Goal: Find specific page/section: Find specific page/section

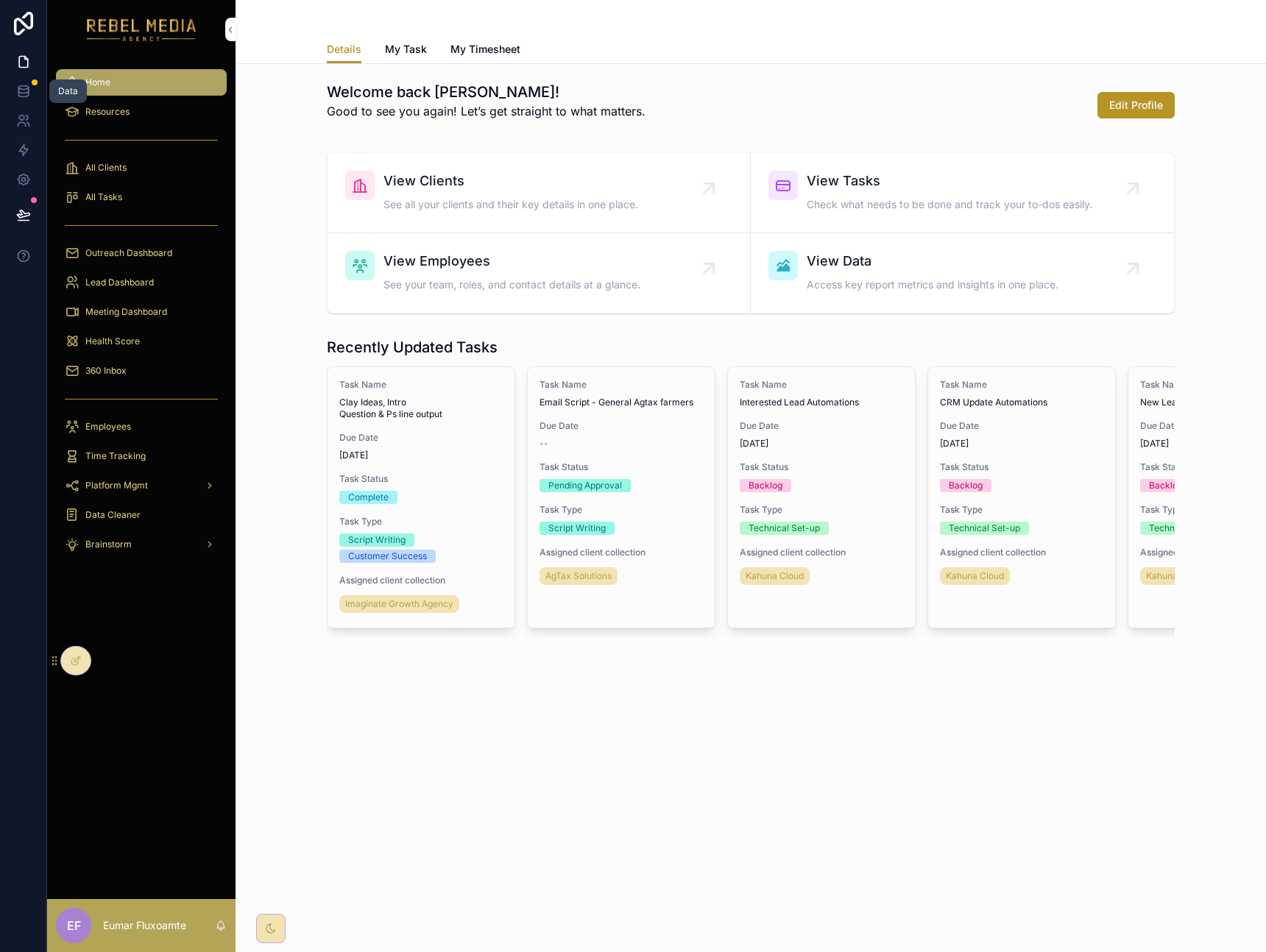
click at [25, 94] on icon at bounding box center [23, 91] width 14 height 14
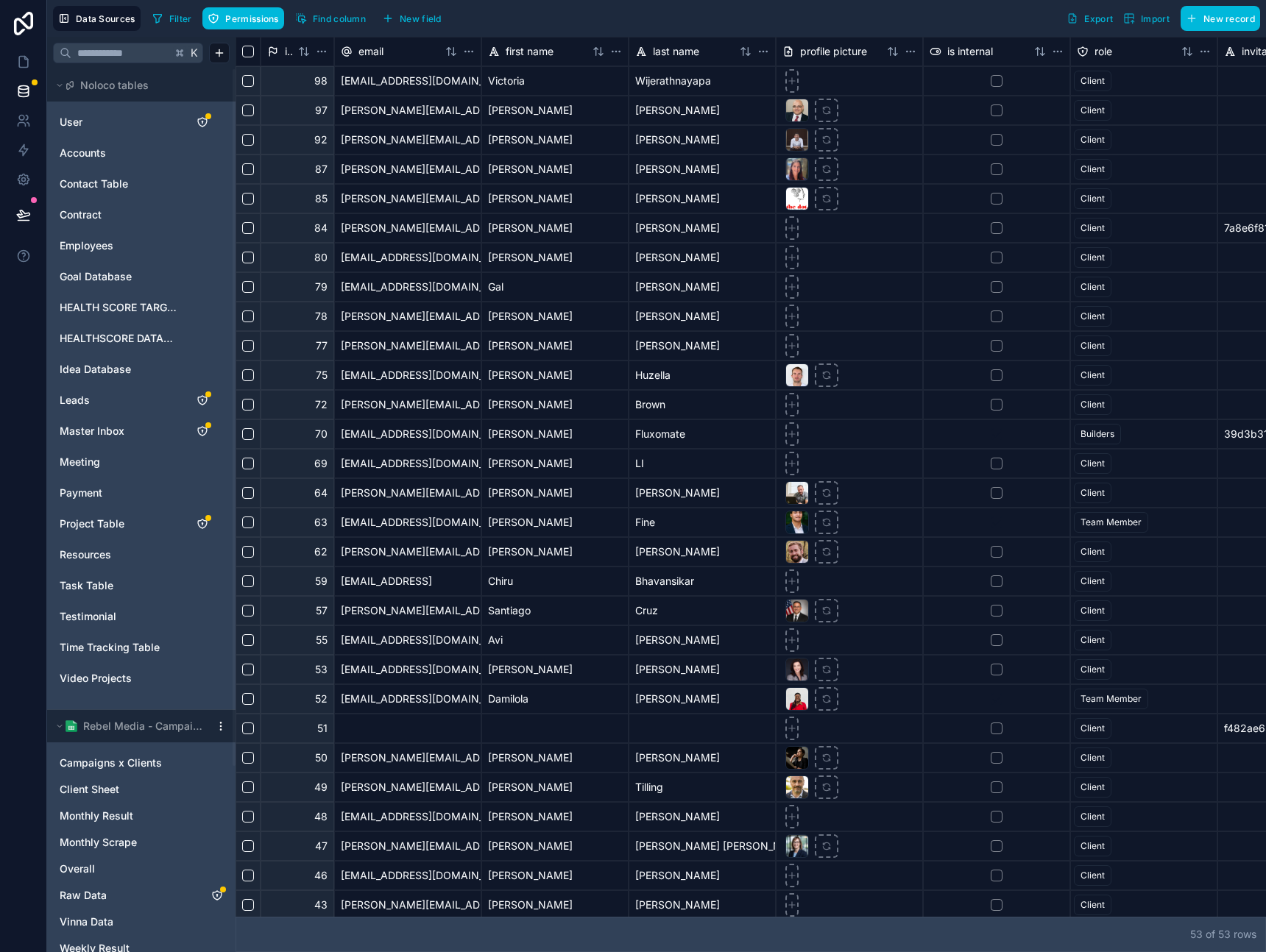
click at [131, 332] on span "HEALTHSCORE DATABASE" at bounding box center [119, 337] width 119 height 14
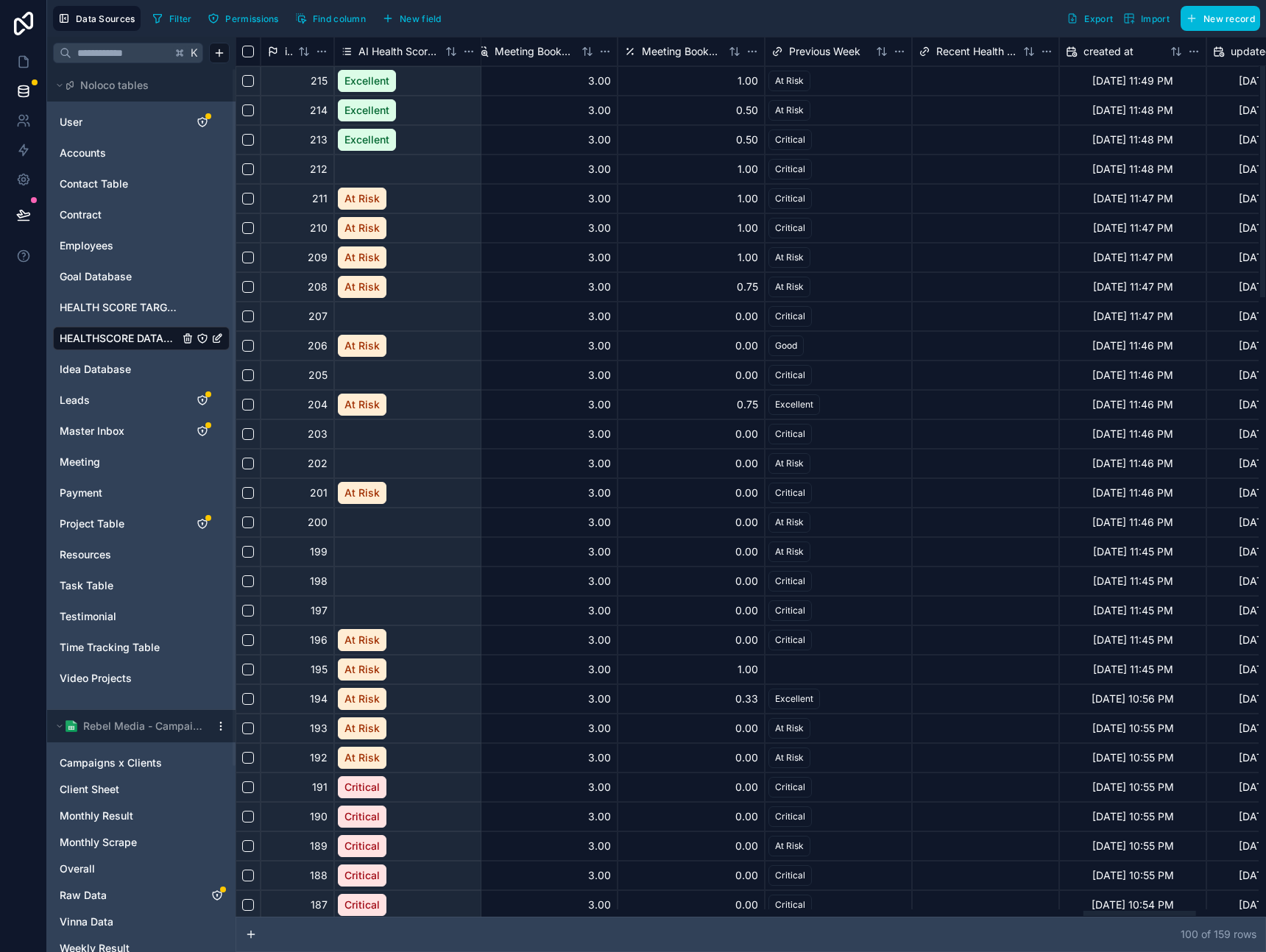
scroll to position [0, 7646]
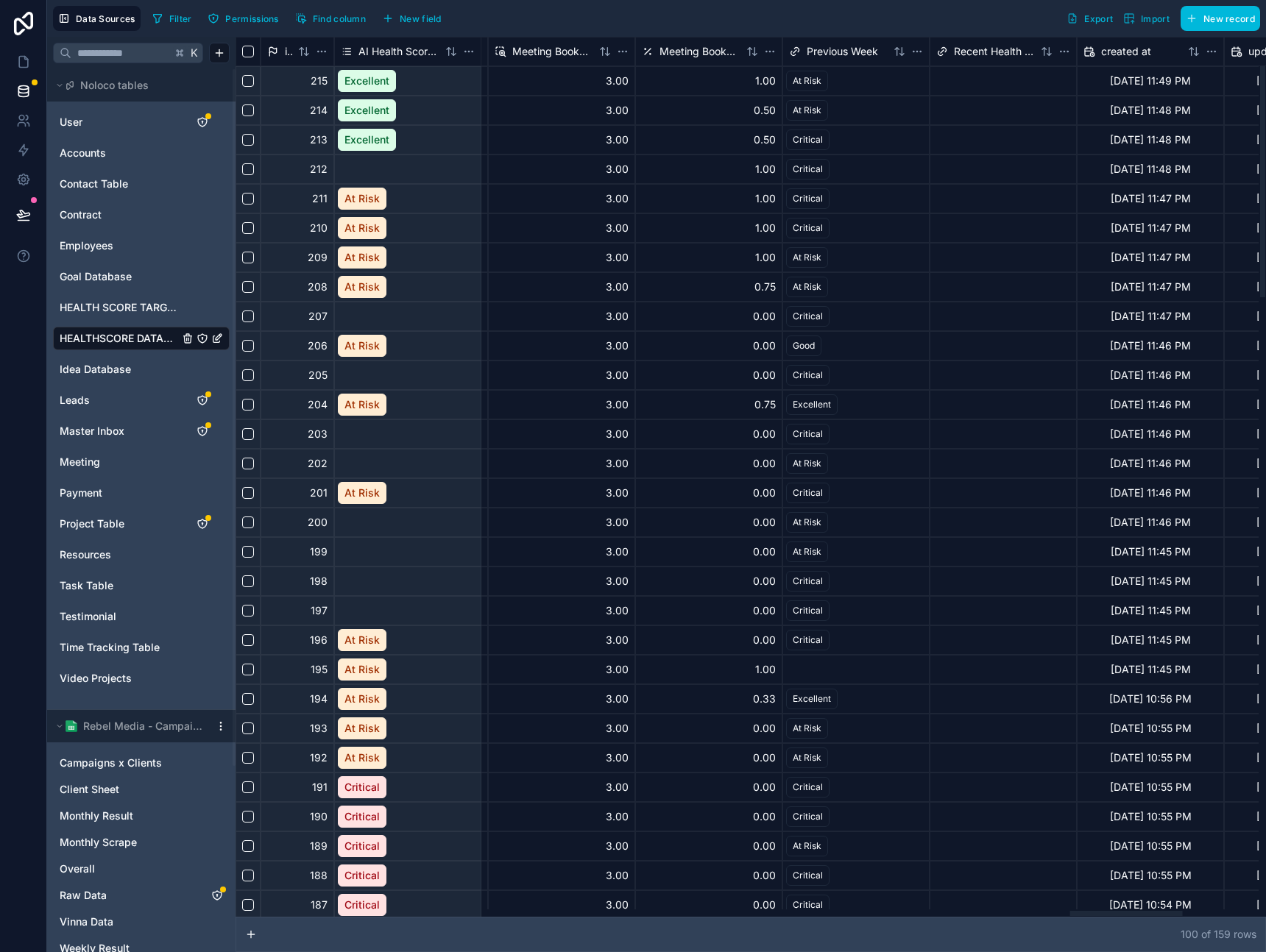
drag, startPoint x: 621, startPoint y: 914, endPoint x: 1125, endPoint y: 837, distance: 509.8
click at [1125, 909] on div at bounding box center [746, 913] width 1023 height 8
click at [719, 53] on span "Meeting Booked Score" at bounding box center [700, 51] width 81 height 14
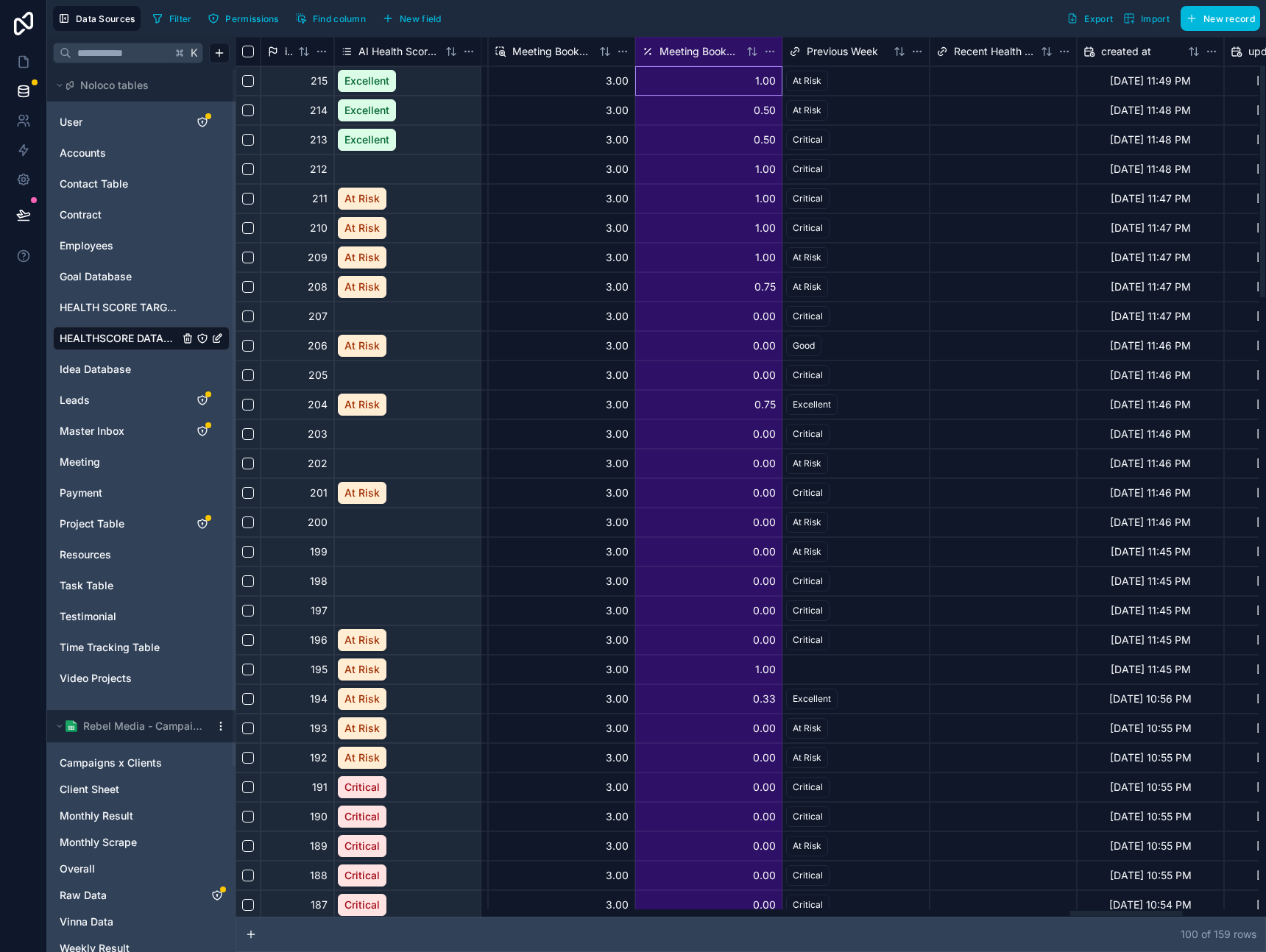
click at [771, 53] on html "Data Sources Filter Permissions Find column New field Export Import New record …" at bounding box center [633, 476] width 1266 height 952
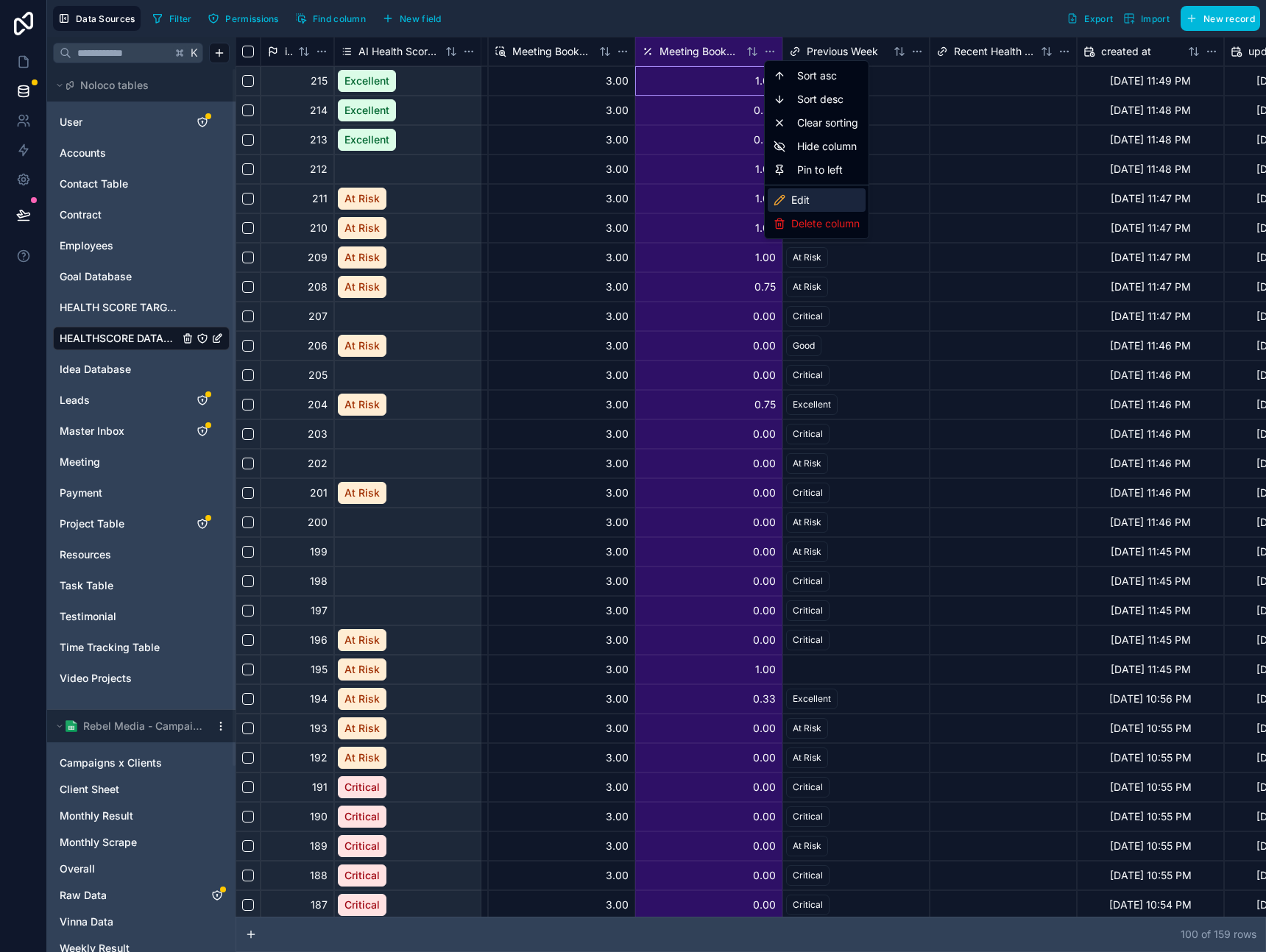
click at [799, 200] on div "Edit" at bounding box center [816, 200] width 98 height 24
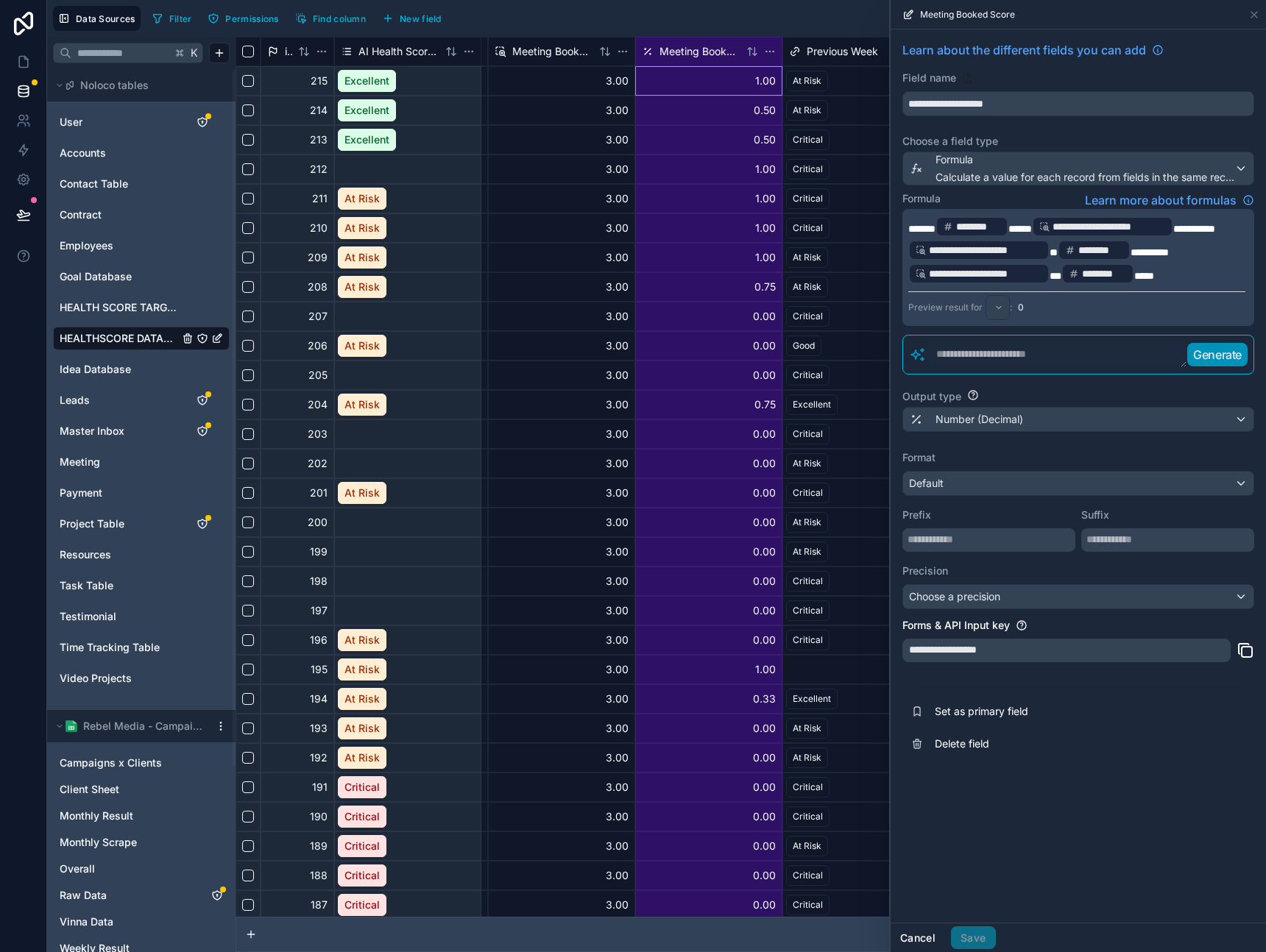
click at [923, 928] on button "Cancel" at bounding box center [917, 938] width 54 height 24
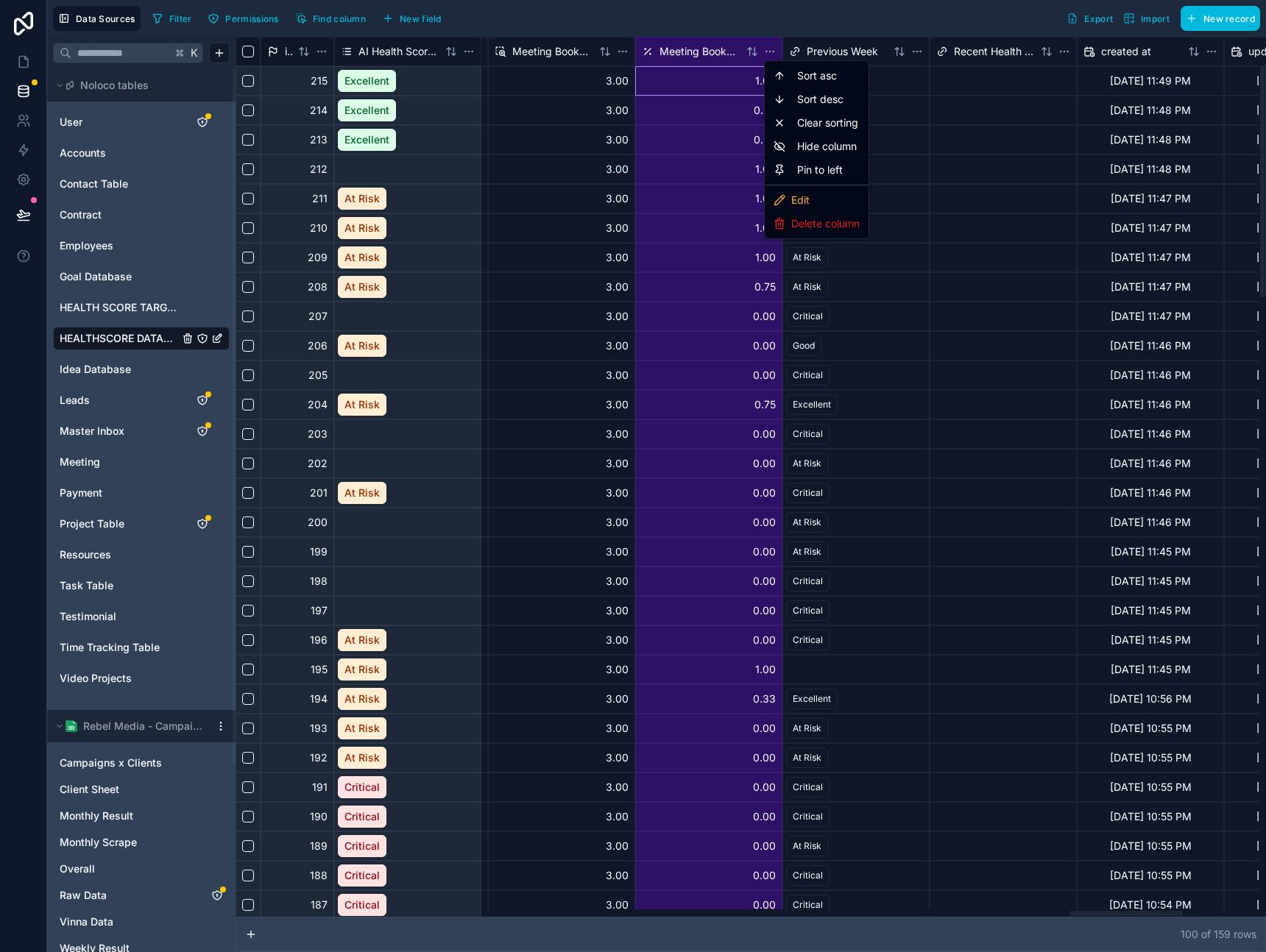
click at [769, 50] on html "Data Sources Filter Permissions Find column New field Export Import New record …" at bounding box center [633, 476] width 1266 height 952
click at [783, 201] on icon at bounding box center [779, 200] width 11 height 11
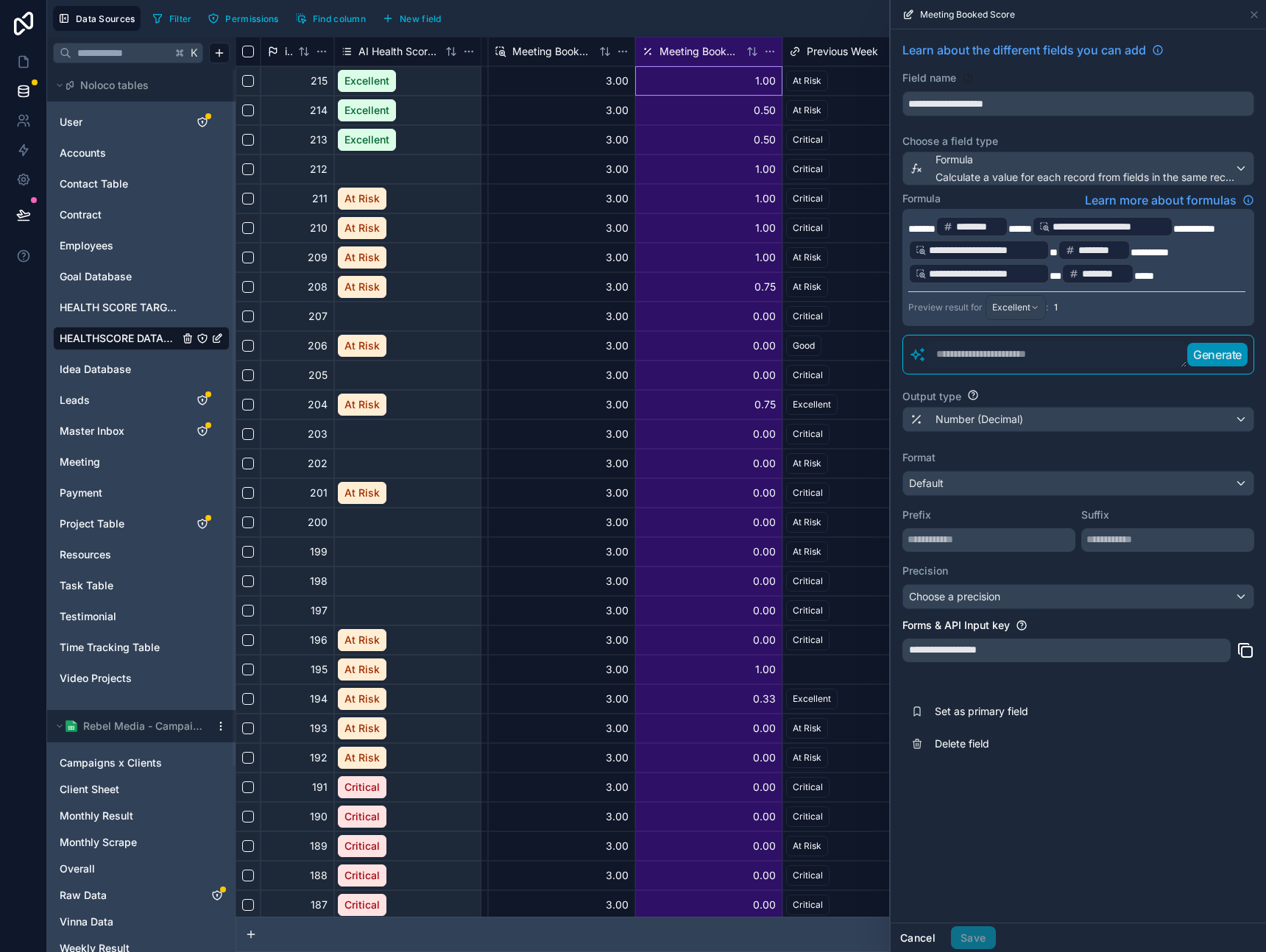
click at [917, 940] on button "Cancel" at bounding box center [917, 938] width 54 height 24
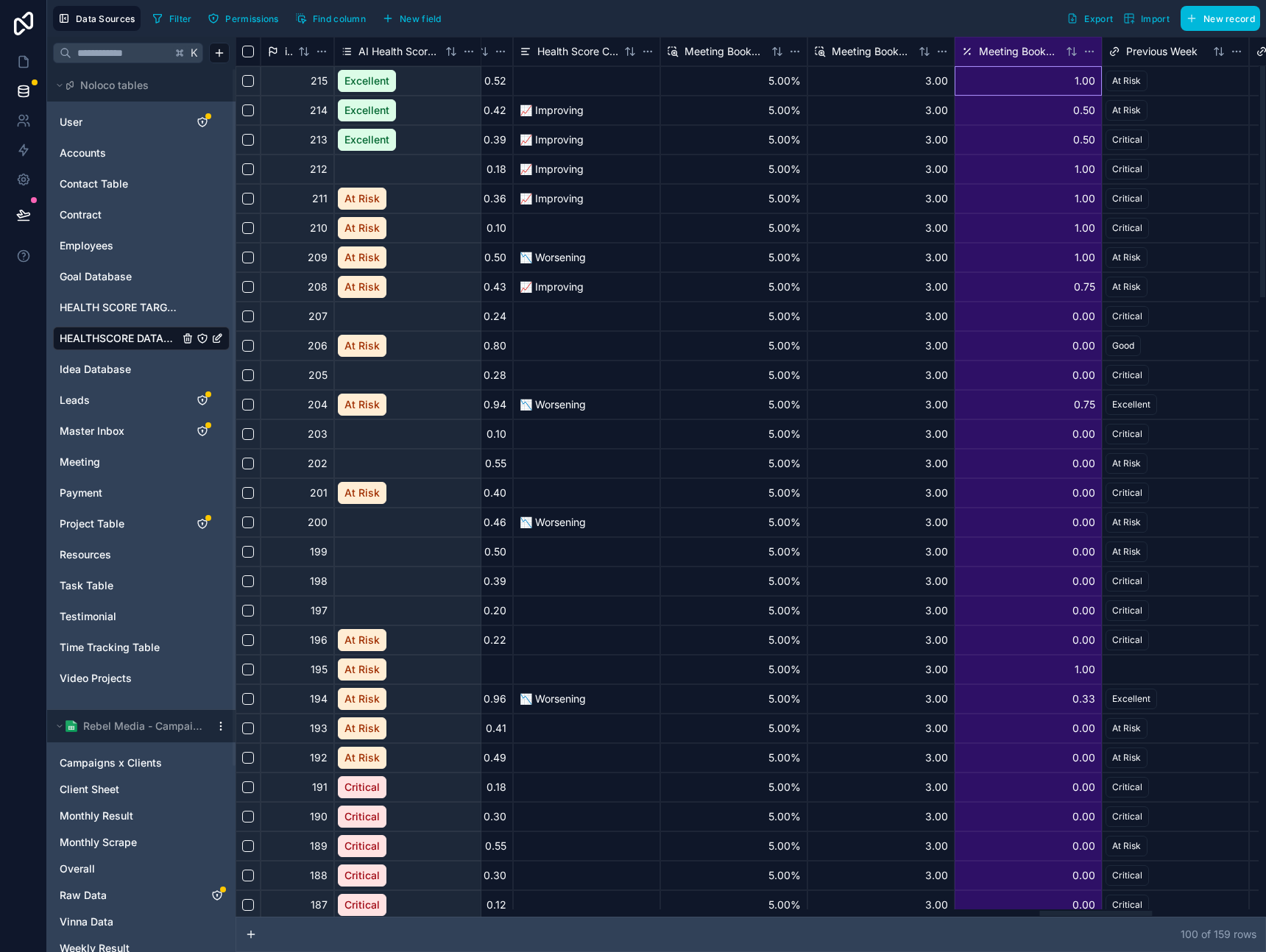
scroll to position [0, 7324]
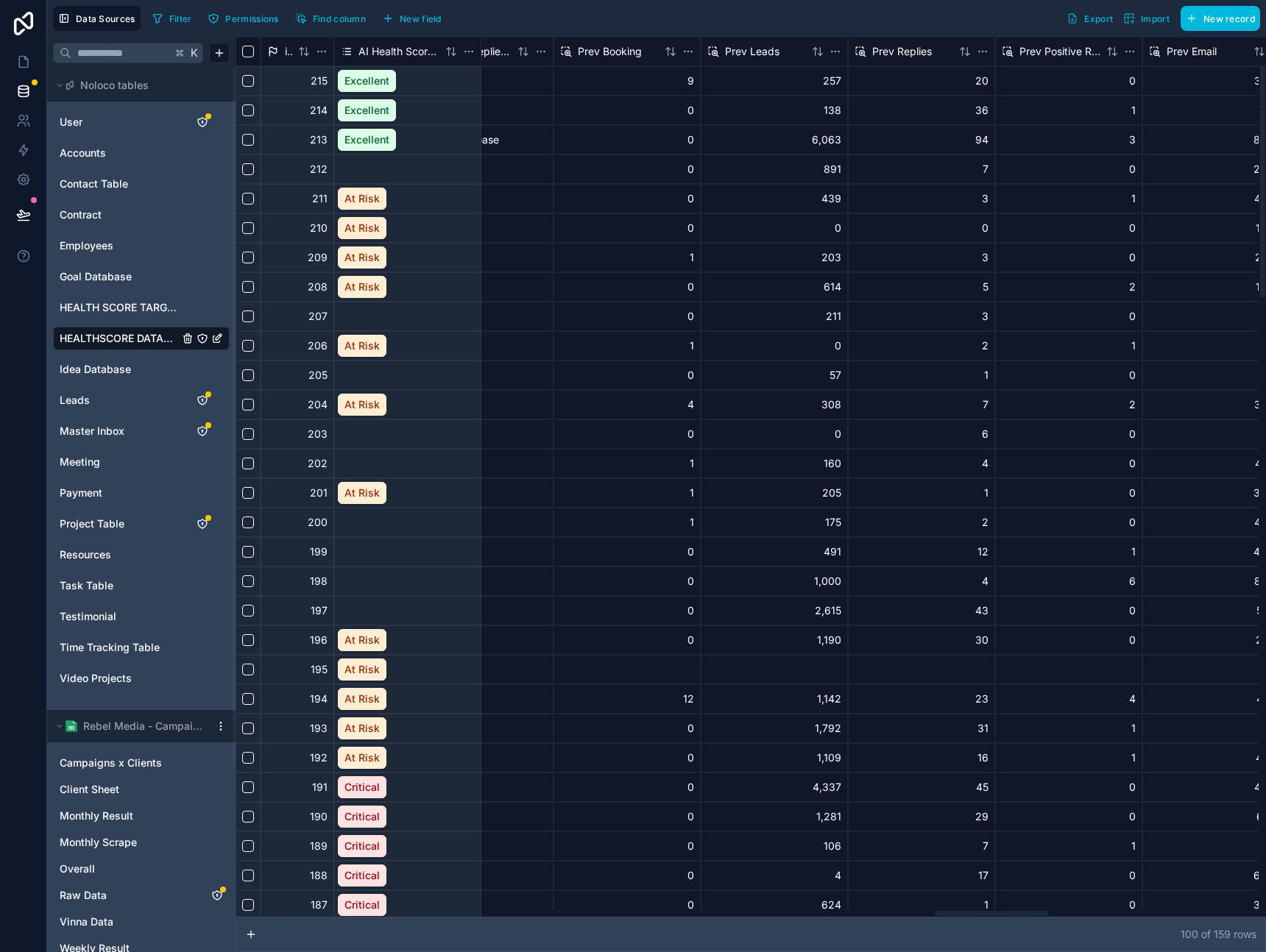
drag, startPoint x: 1098, startPoint y: 916, endPoint x: 979, endPoint y: 914, distance: 119.0
click at [990, 917] on div at bounding box center [746, 913] width 1023 height 8
click at [629, 59] on div "Prev Booking" at bounding box center [629, 51] width 147 height 30
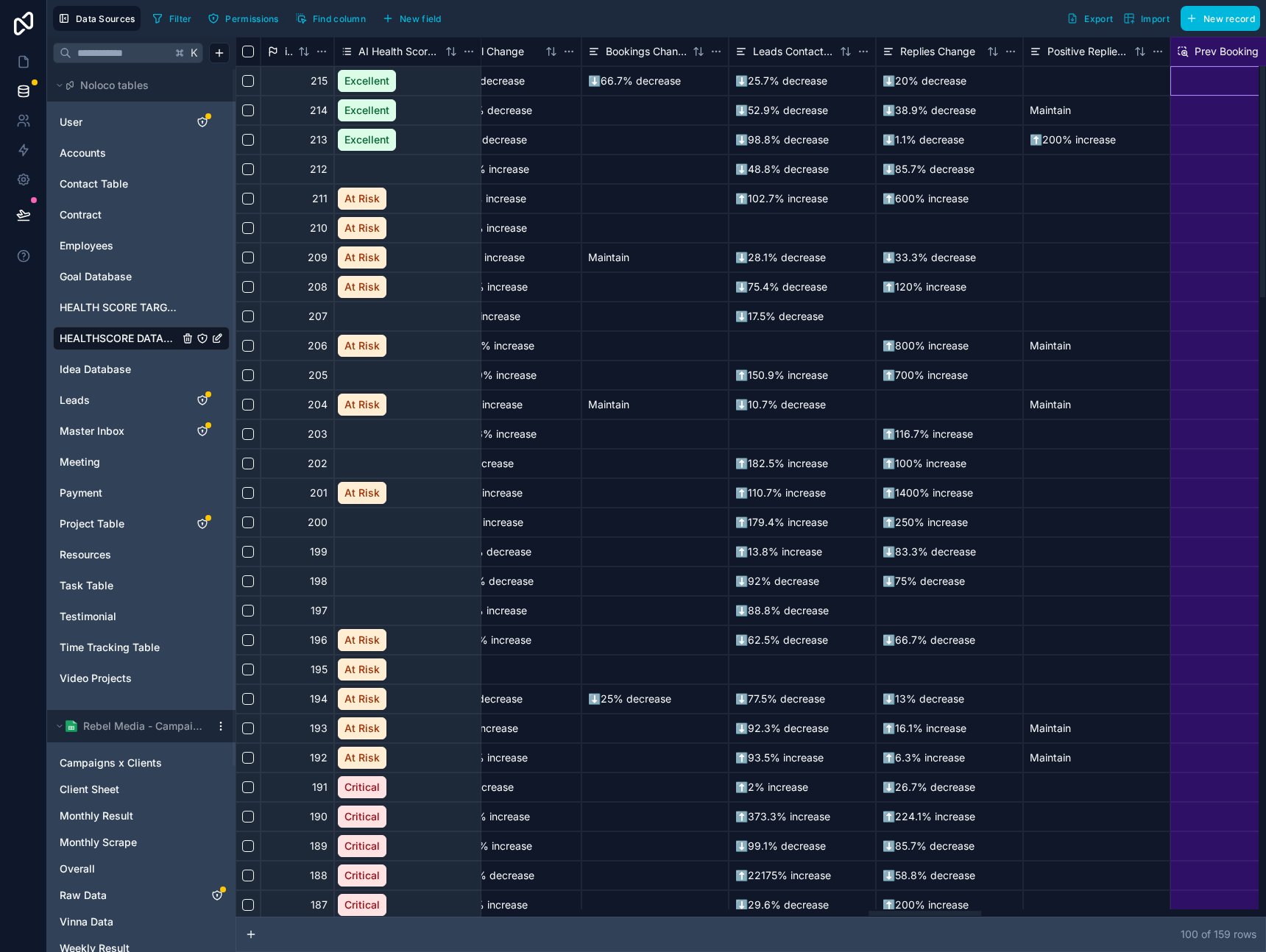
scroll to position [0, 5744]
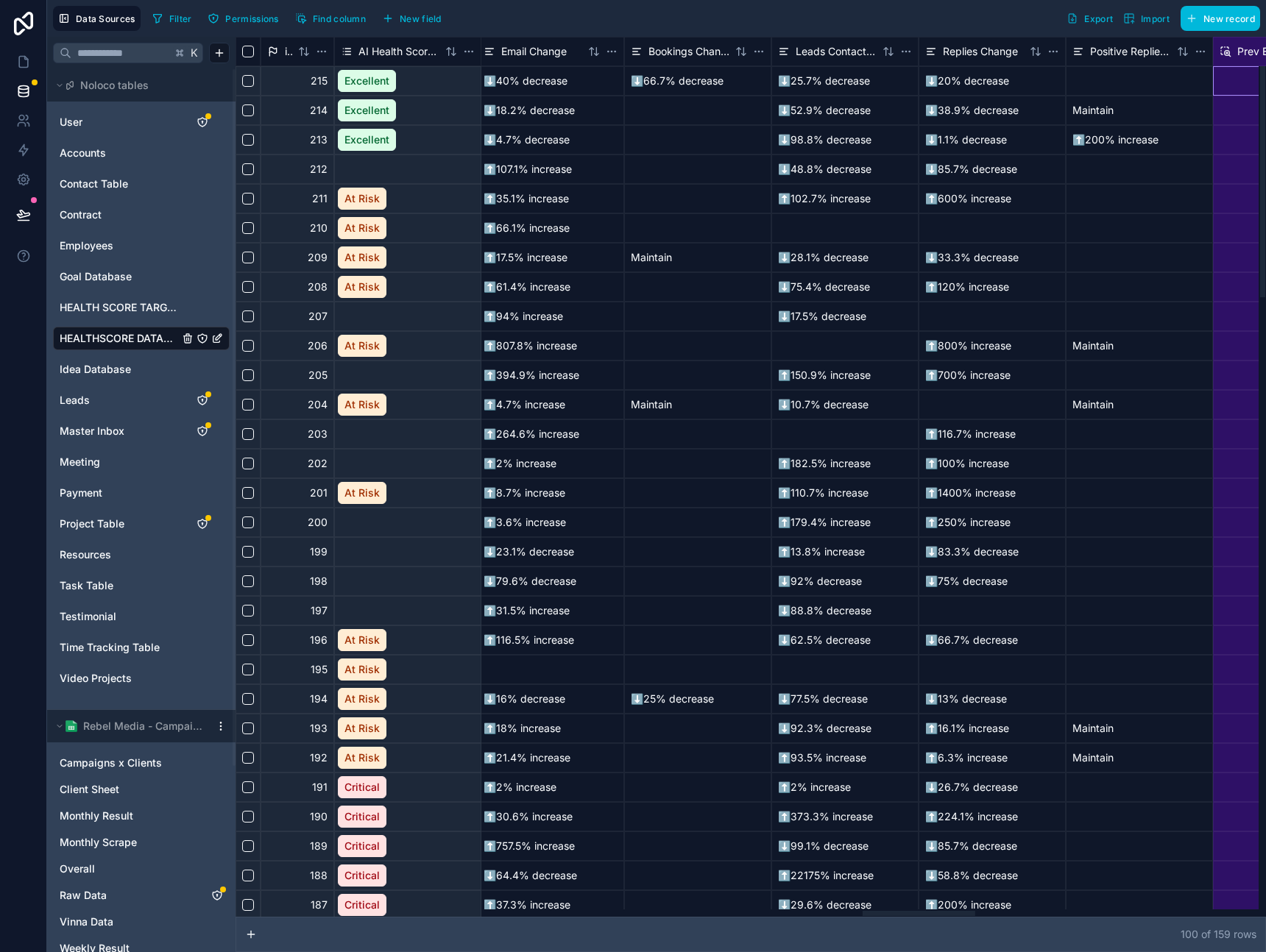
drag, startPoint x: 998, startPoint y: 912, endPoint x: 927, endPoint y: 915, distance: 71.1
click at [927, 915] on div at bounding box center [919, 913] width 112 height 5
click at [666, 50] on span "Bookings Change" at bounding box center [688, 51] width 81 height 14
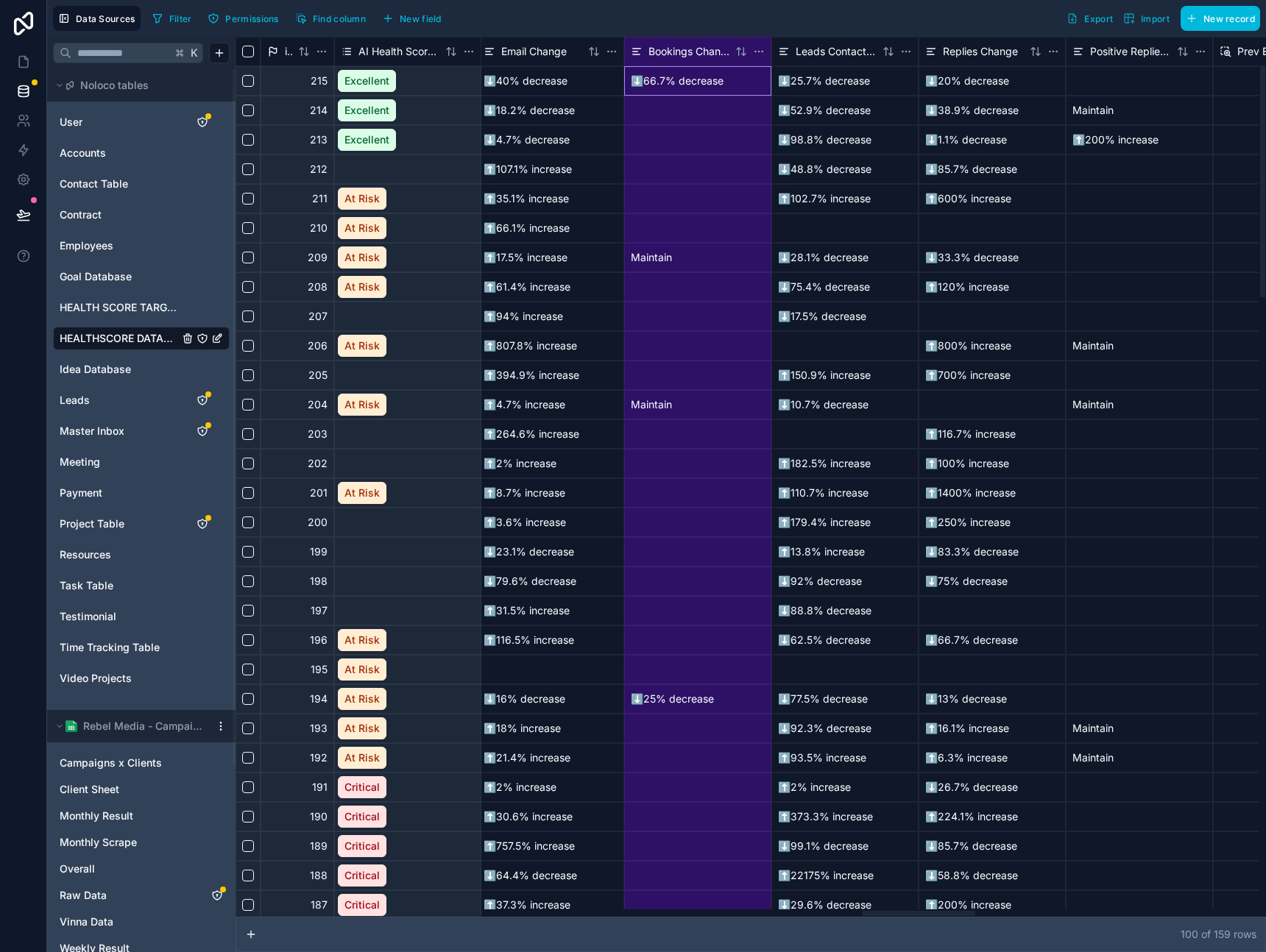
click at [666, 50] on span "Bookings Change" at bounding box center [688, 51] width 81 height 14
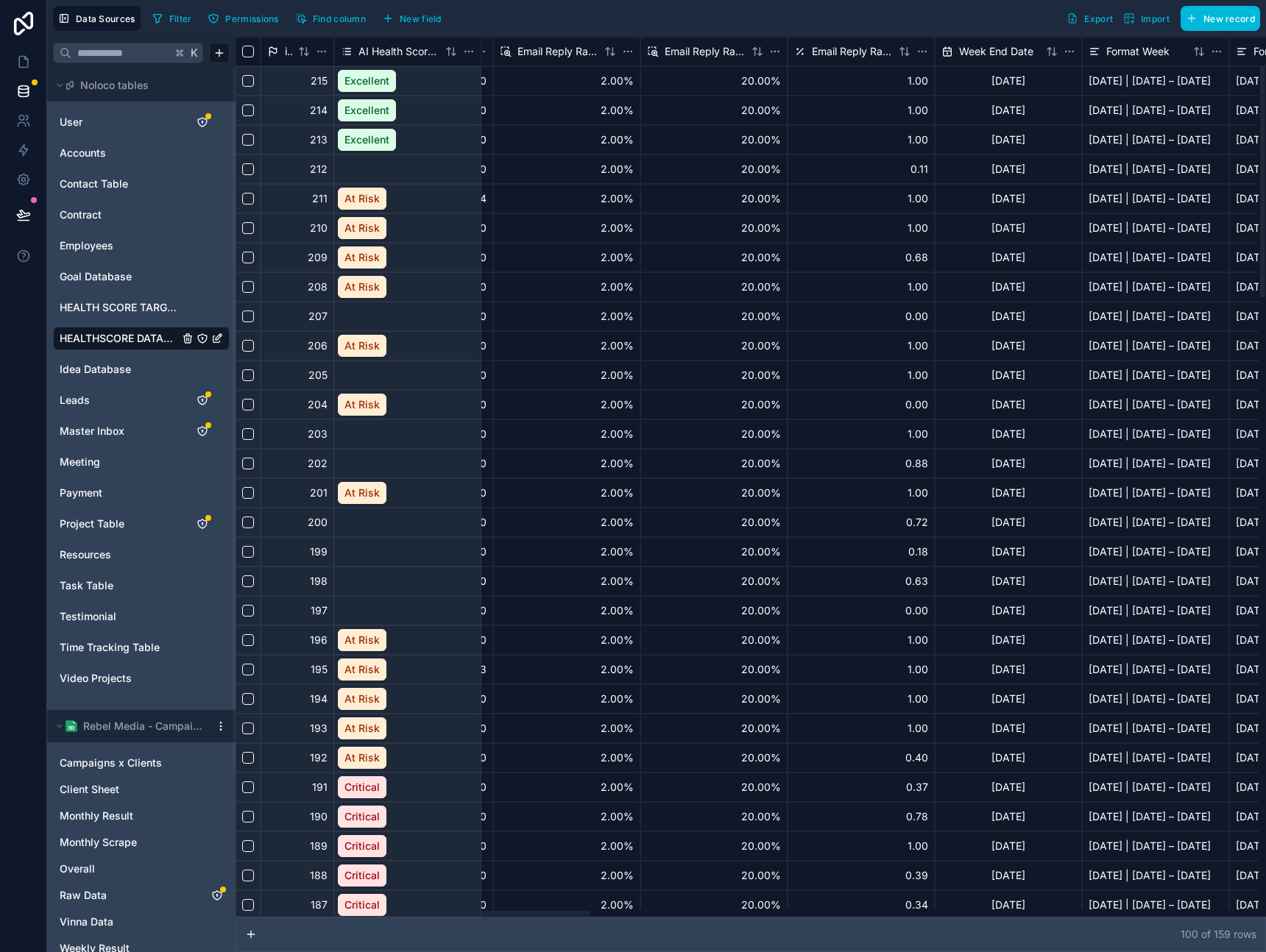
drag, startPoint x: 906, startPoint y: 914, endPoint x: 418, endPoint y: 856, distance: 491.4
click at [478, 911] on div at bounding box center [534, 913] width 112 height 5
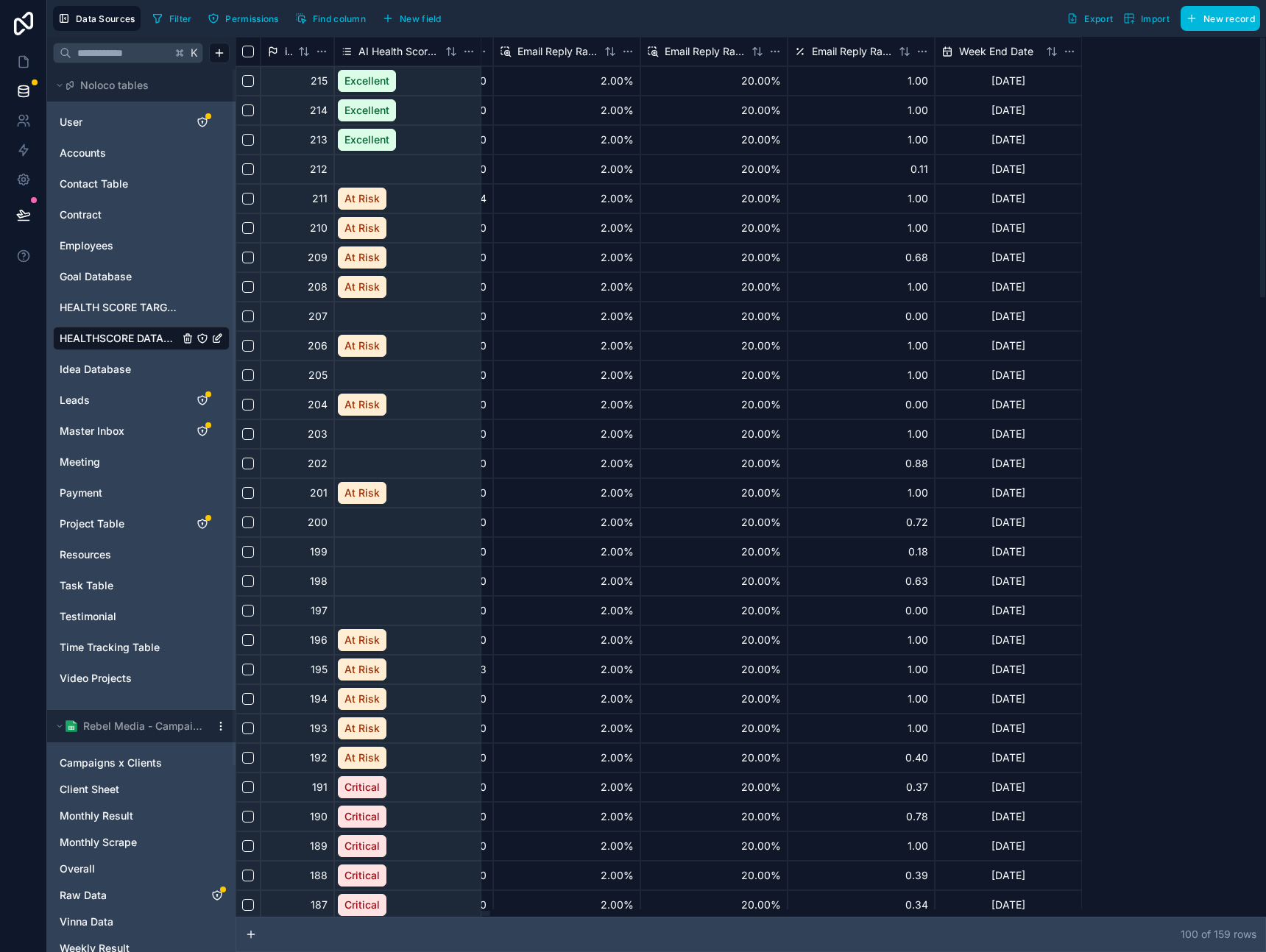
scroll to position [0, 1295]
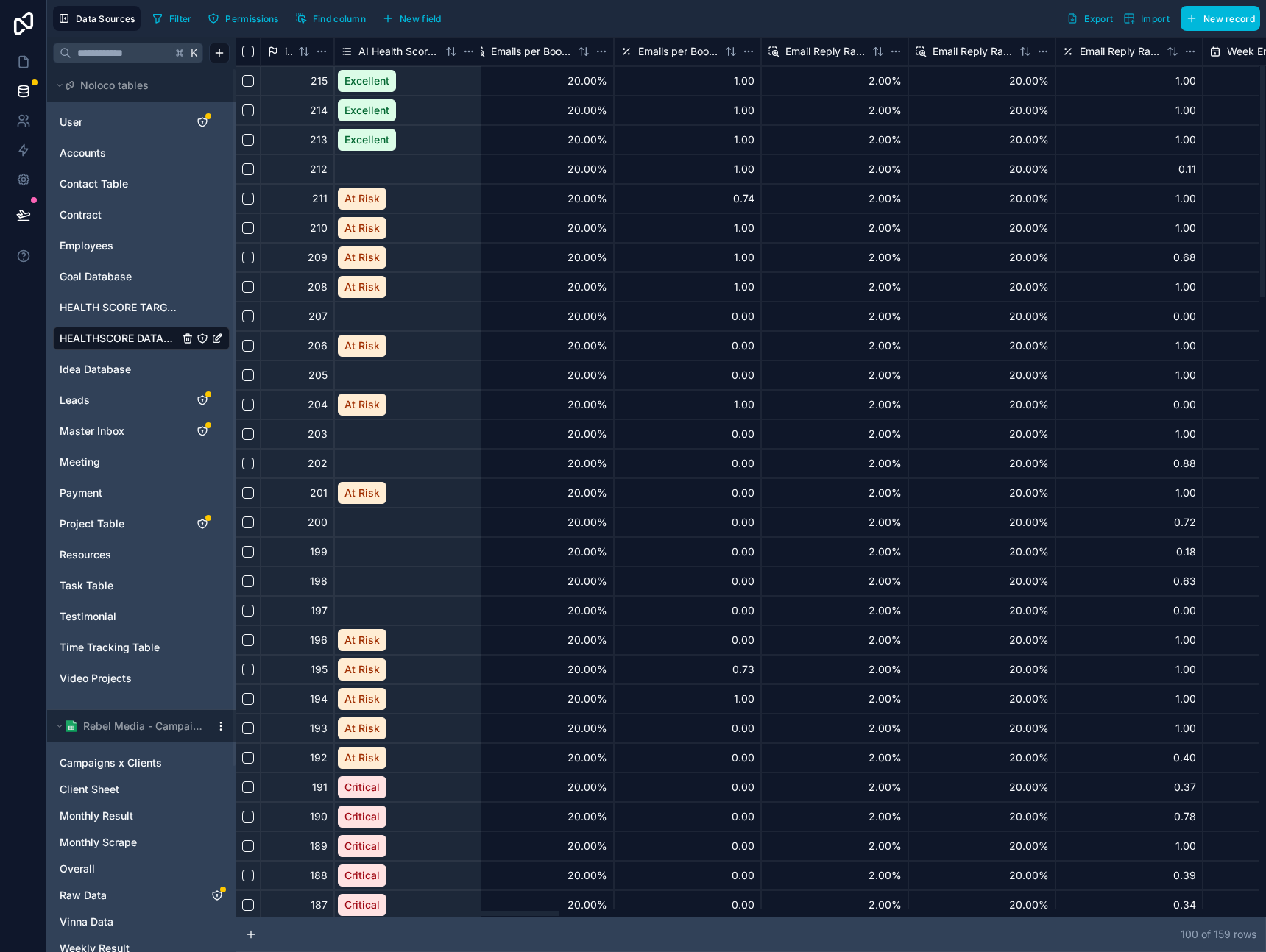
drag, startPoint x: 494, startPoint y: 912, endPoint x: 21, endPoint y: 671, distance: 530.9
click at [501, 911] on div at bounding box center [746, 913] width 1023 height 8
